Goal: Information Seeking & Learning: Check status

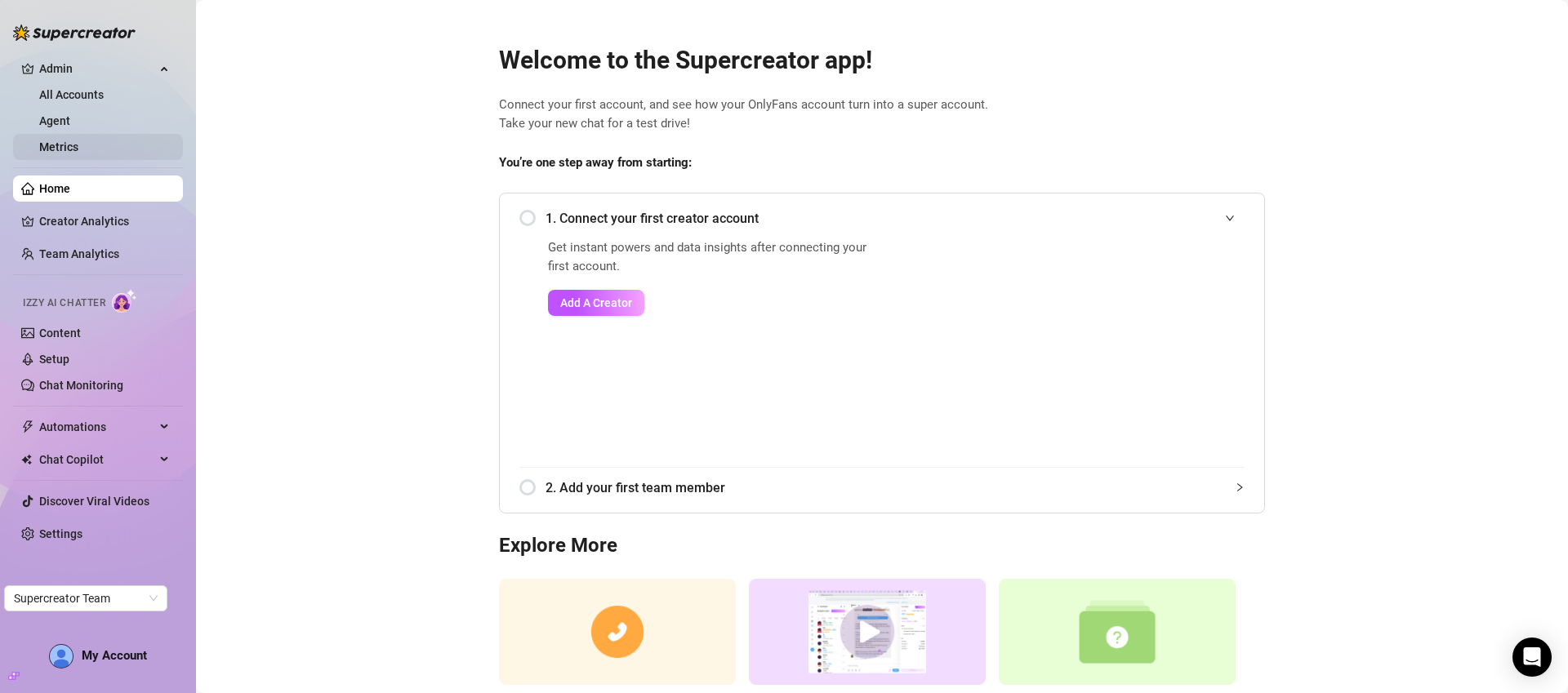
click at [69, 146] on link "Metrics" at bounding box center [59, 146] width 39 height 13
click at [56, 116] on link "Agent" at bounding box center [55, 120] width 31 height 13
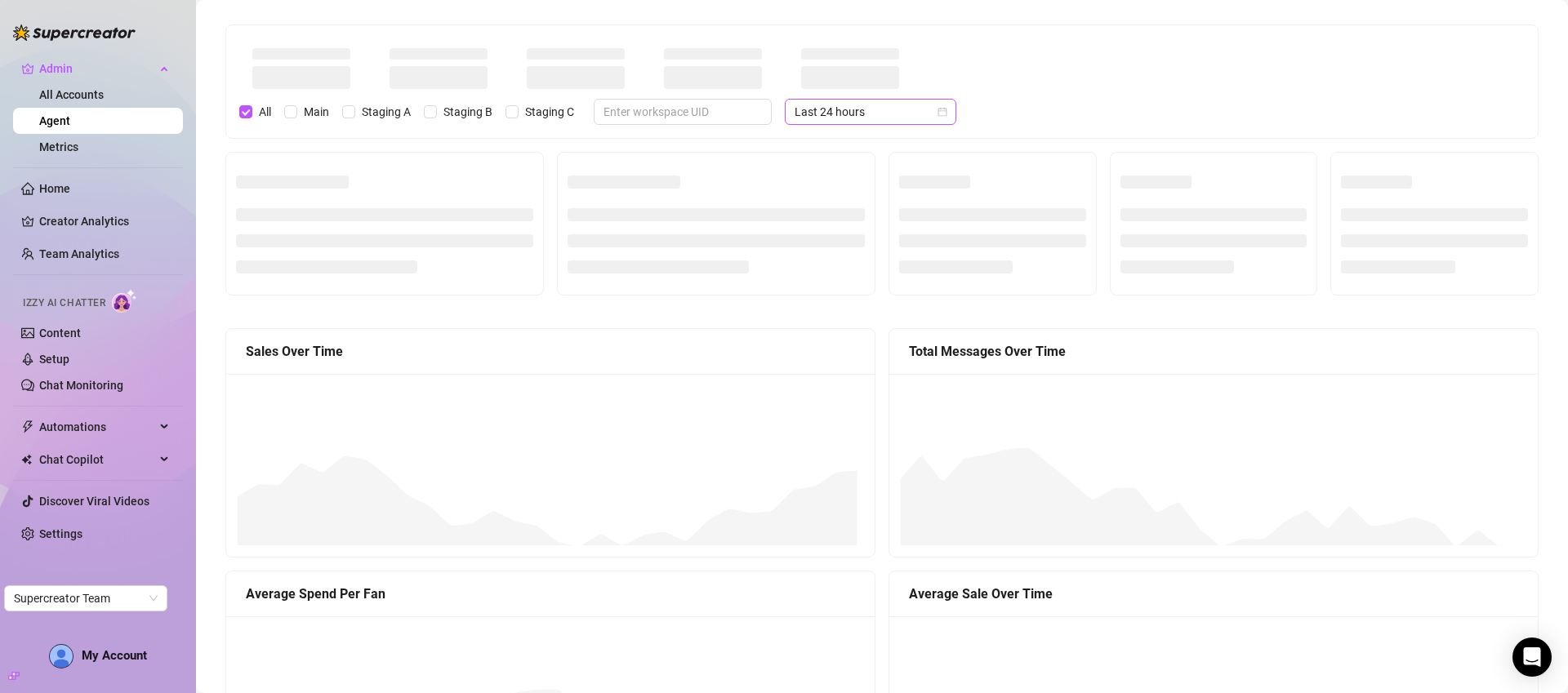
click at [862, 114] on span "Last 24 hours" at bounding box center [870, 111] width 152 height 25
click at [841, 172] on div "Last 7 days" at bounding box center [859, 170] width 146 height 18
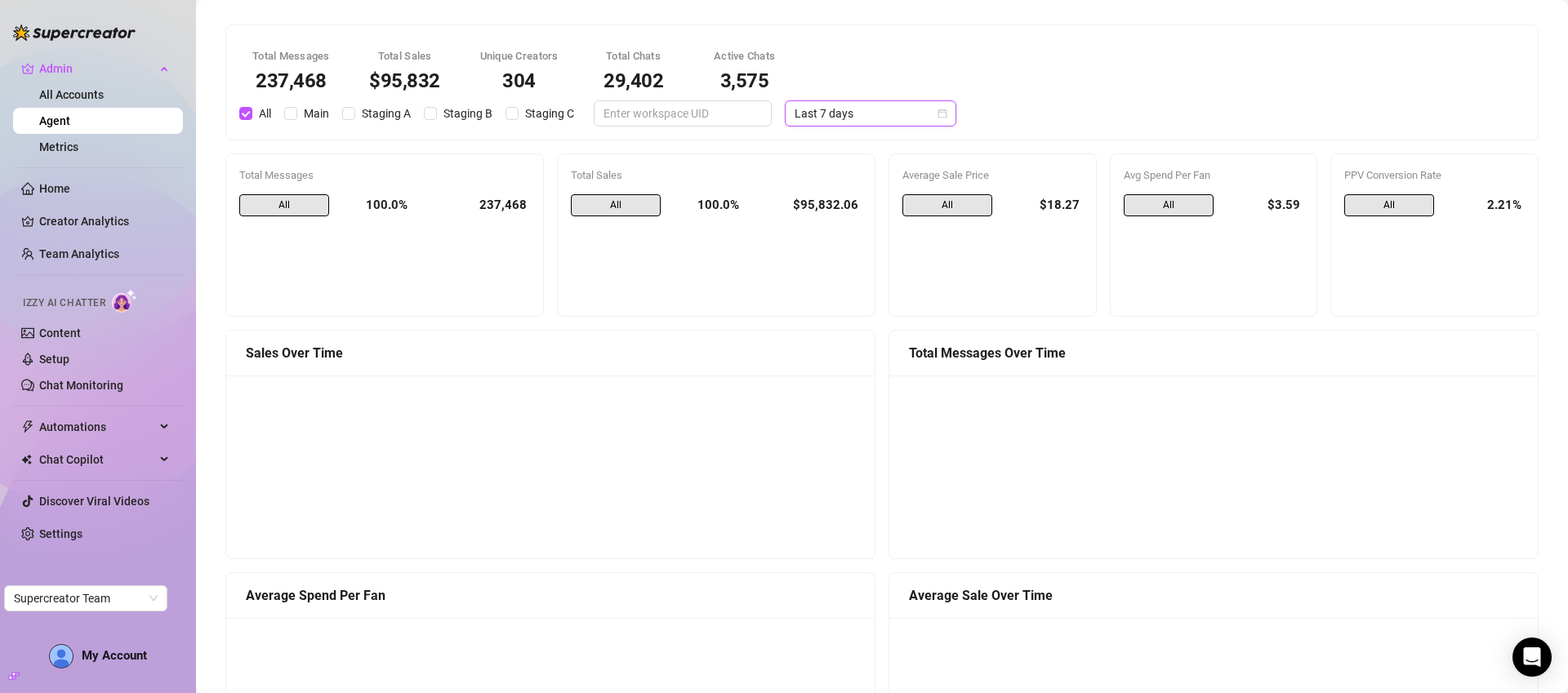
click at [484, 200] on div "237,468" at bounding box center [476, 206] width 110 height 23
click at [488, 202] on div "237,468" at bounding box center [476, 206] width 110 height 23
click at [480, 205] on div "237,468" at bounding box center [476, 206] width 110 height 23
drag, startPoint x: 480, startPoint y: 205, endPoint x: 493, endPoint y: 205, distance: 13.0
click at [493, 205] on div "237,468" at bounding box center [476, 206] width 110 height 23
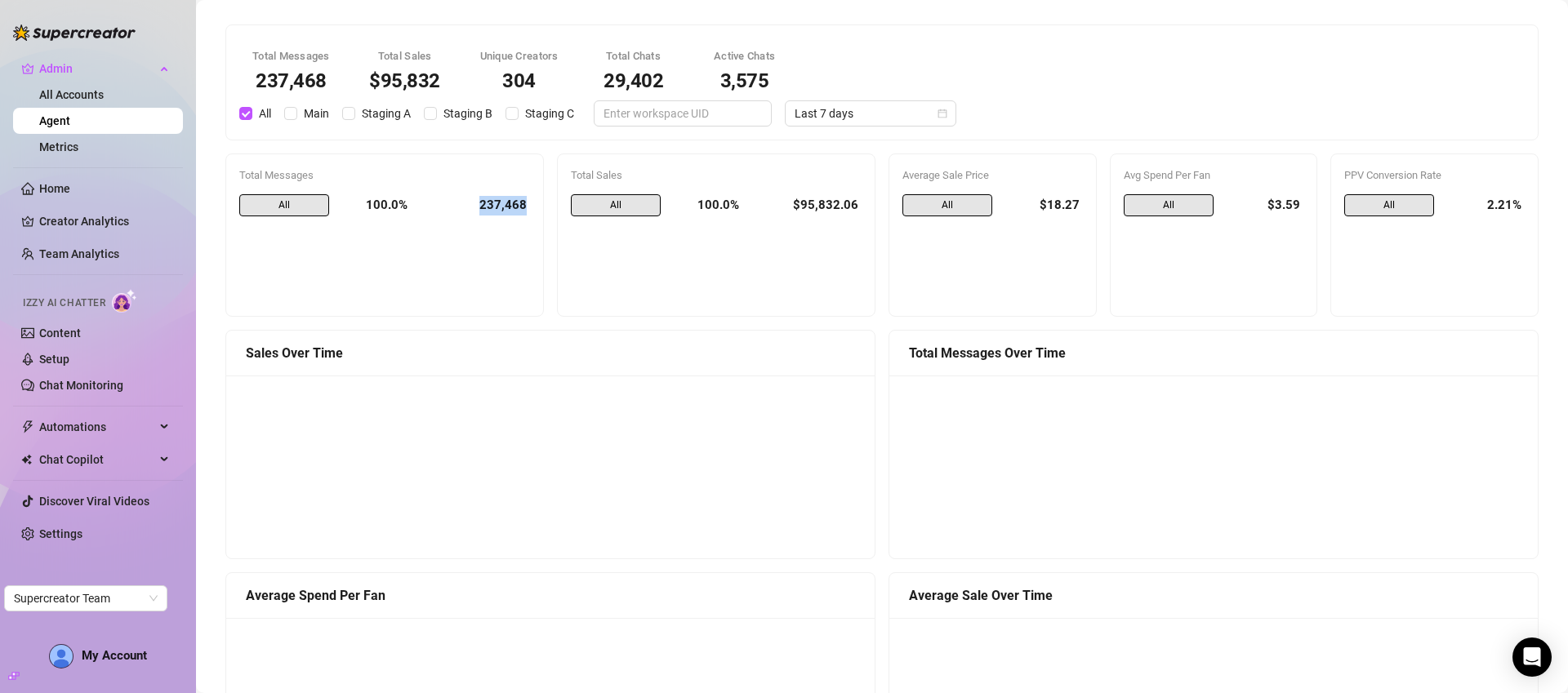
click at [493, 205] on div "237,468" at bounding box center [476, 206] width 110 height 23
drag, startPoint x: 476, startPoint y: 206, endPoint x: 496, endPoint y: 206, distance: 20.0
click at [496, 206] on div "237,468" at bounding box center [476, 206] width 110 height 23
copy div "237"
